Goal: Task Accomplishment & Management: Use online tool/utility

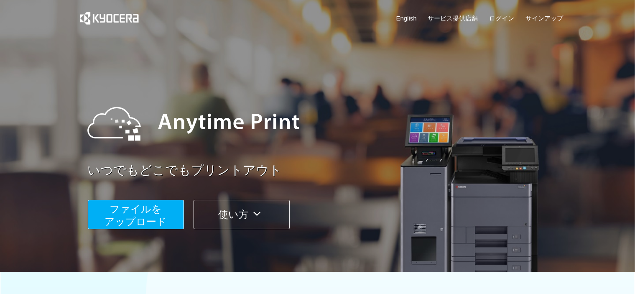
click at [136, 220] on span "ファイルを ​​アップロード" at bounding box center [136, 215] width 62 height 24
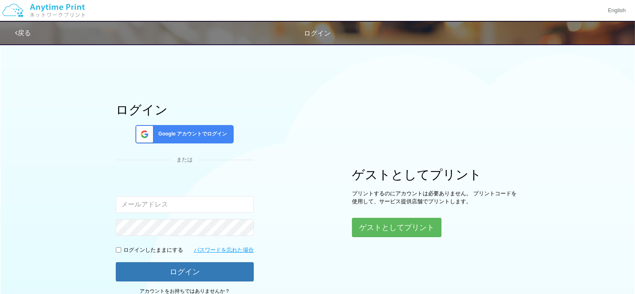
click at [199, 135] on span "Google アカウントでログイン" at bounding box center [191, 134] width 72 height 7
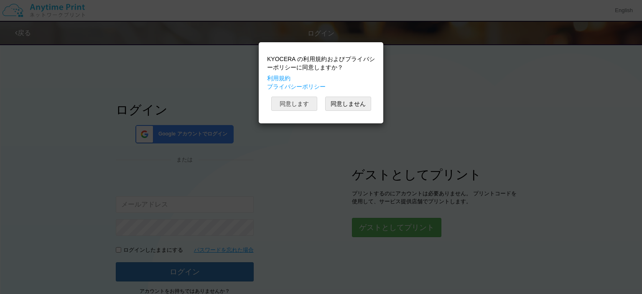
click at [298, 108] on button "同意します" at bounding box center [294, 104] width 46 height 14
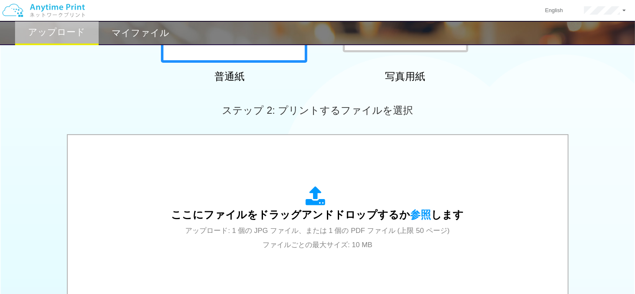
scroll to position [184, 0]
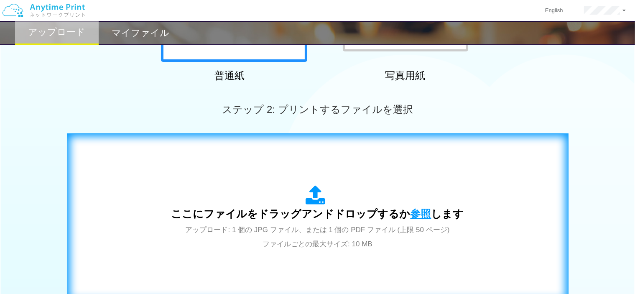
click at [414, 214] on span "参照" at bounding box center [421, 214] width 21 height 12
click at [421, 211] on span "参照" at bounding box center [421, 214] width 21 height 12
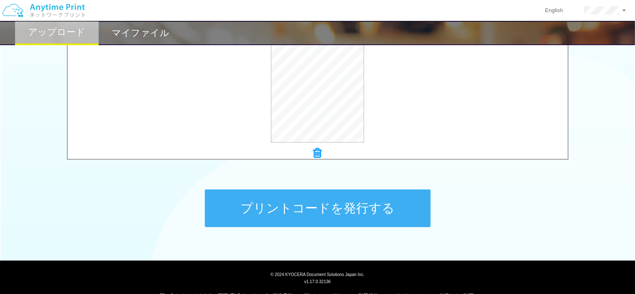
scroll to position [335, 0]
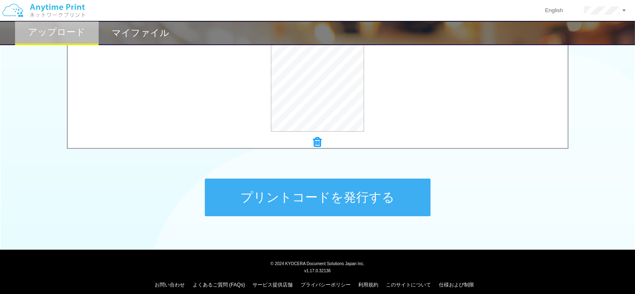
click at [391, 198] on button "プリントコードを発行する" at bounding box center [318, 198] width 226 height 38
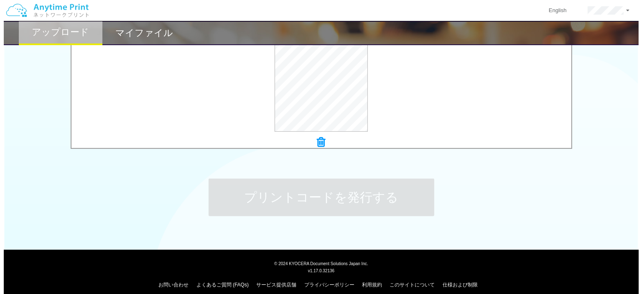
scroll to position [0, 0]
